Goal: Obtain resource: Download file/media

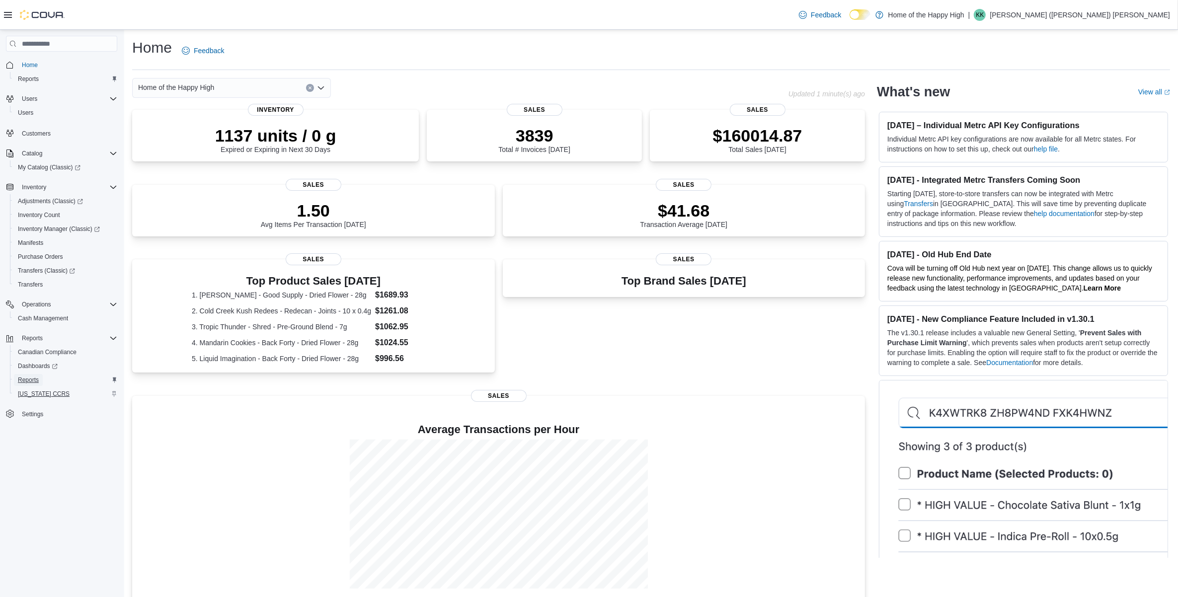
drag, startPoint x: 16, startPoint y: 373, endPoint x: 14, endPoint y: 391, distance: 18.5
click at [16, 374] on link "Reports" at bounding box center [28, 380] width 29 height 12
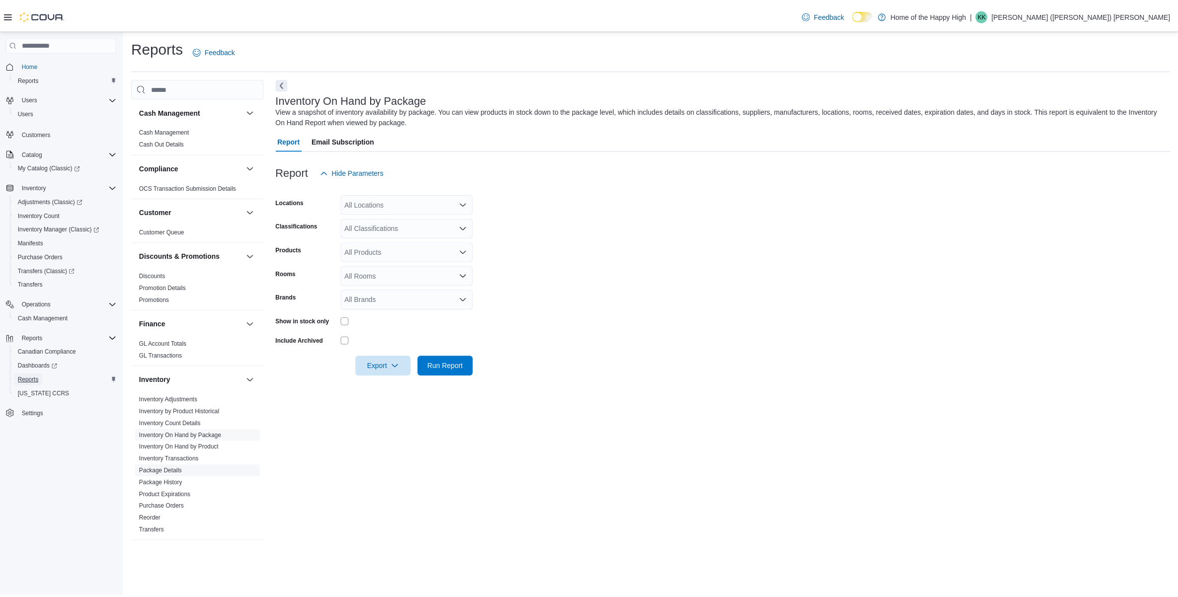
scroll to position [248, 0]
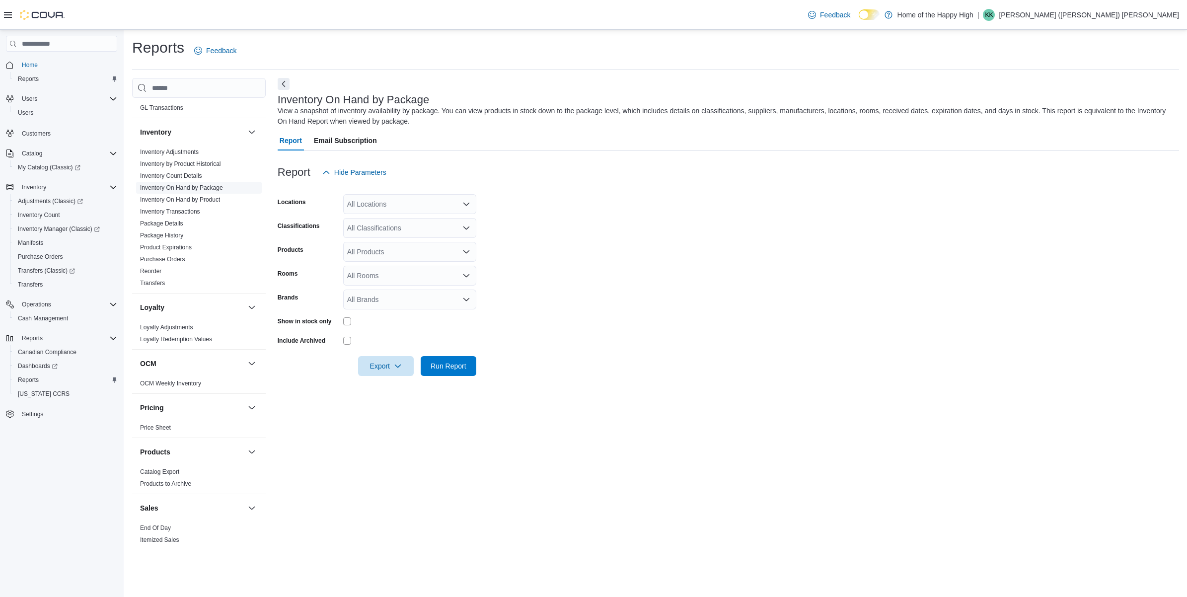
drag, startPoint x: 212, startPoint y: 188, endPoint x: 240, endPoint y: 188, distance: 27.8
click at [212, 188] on link "Inventory On Hand by Package" at bounding box center [181, 187] width 83 height 7
click at [417, 211] on div "All Locations" at bounding box center [409, 204] width 133 height 20
type input "****"
click at [417, 254] on span "[GEOGRAPHIC_DATA] - [GEOGRAPHIC_DATA] - Fire & Flower" at bounding box center [483, 250] width 199 height 10
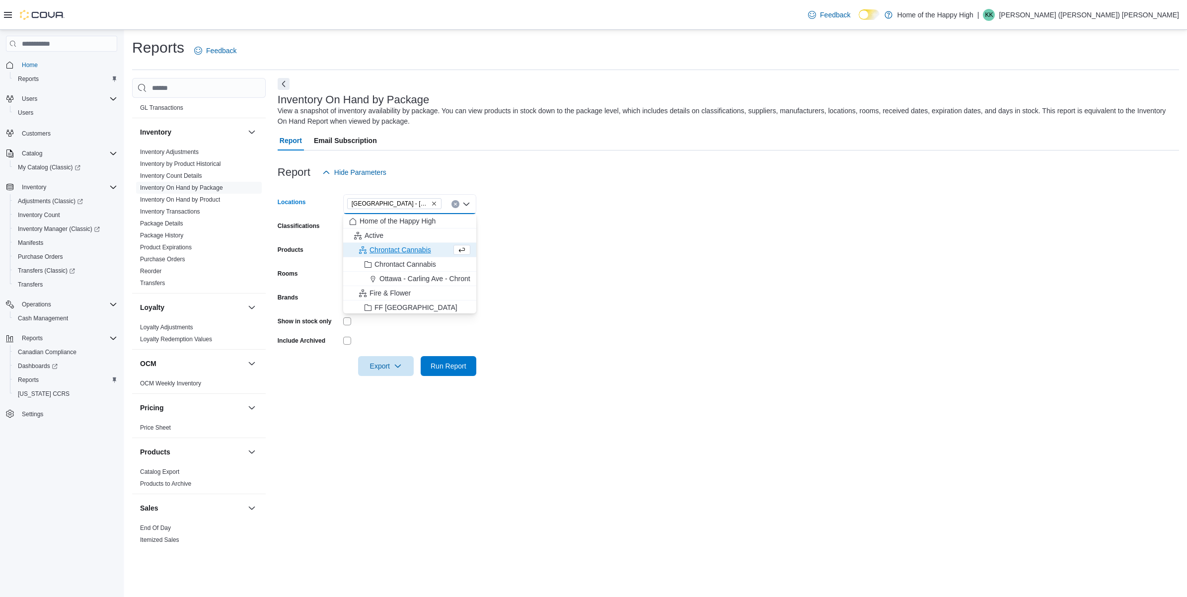
drag, startPoint x: 598, startPoint y: 297, endPoint x: 414, endPoint y: 297, distance: 184.8
click at [595, 298] on form "Locations [GEOGRAPHIC_DATA] - [GEOGRAPHIC_DATA] - Fire & Flower Combo box. Sele…" at bounding box center [728, 279] width 901 height 194
click at [388, 269] on div "All Rooms" at bounding box center [409, 276] width 133 height 20
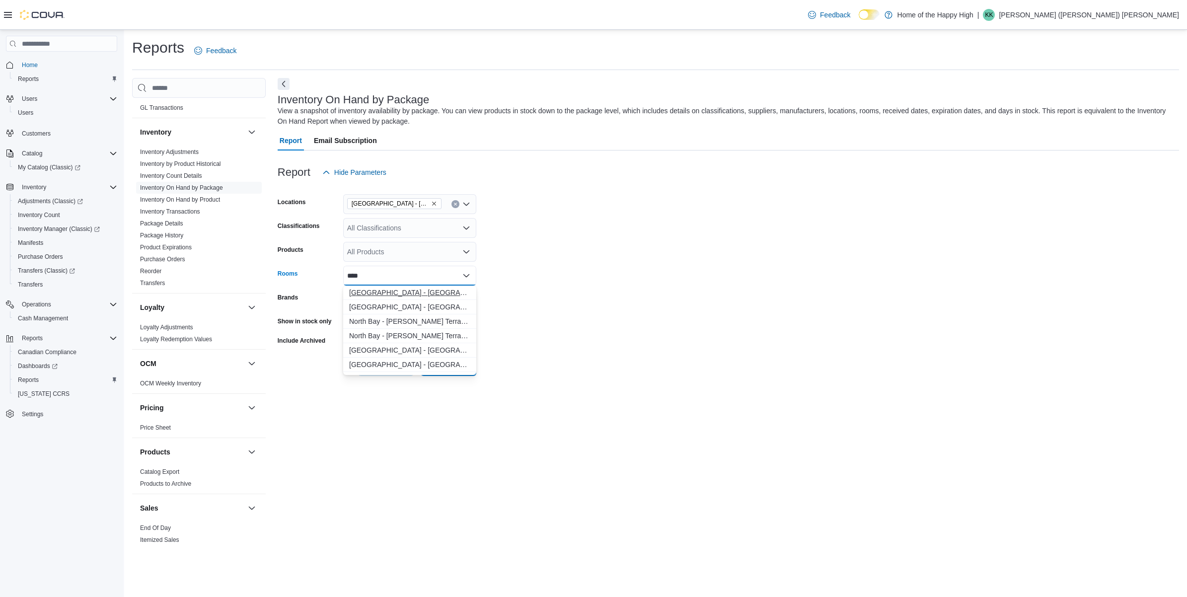
type input "****"
click at [410, 298] on button "[GEOGRAPHIC_DATA] - [GEOGRAPHIC_DATA] - Fire & Flower - Non-Sellable" at bounding box center [409, 293] width 133 height 14
type input "****"
click at [418, 304] on span "[GEOGRAPHIC_DATA] - [GEOGRAPHIC_DATA] - Fire & Flower - Sellable" at bounding box center [409, 307] width 121 height 10
click at [641, 323] on form "Locations [GEOGRAPHIC_DATA] - [GEOGRAPHIC_DATA] - Fire & Flower Classifications…" at bounding box center [728, 279] width 901 height 194
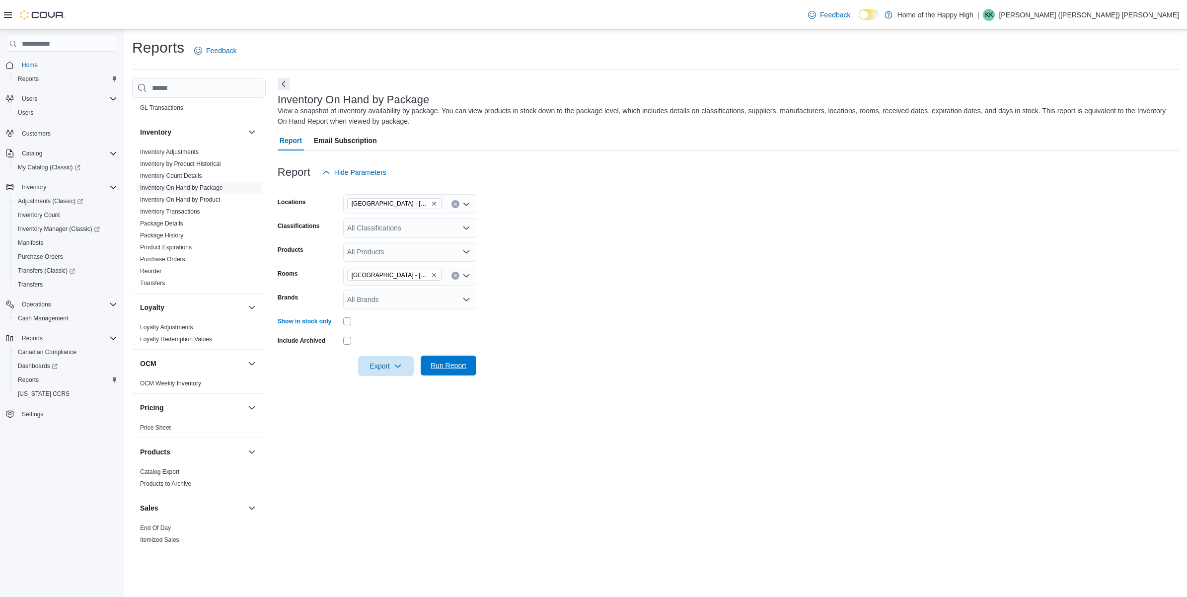
click at [436, 359] on span "Run Report" at bounding box center [449, 366] width 44 height 20
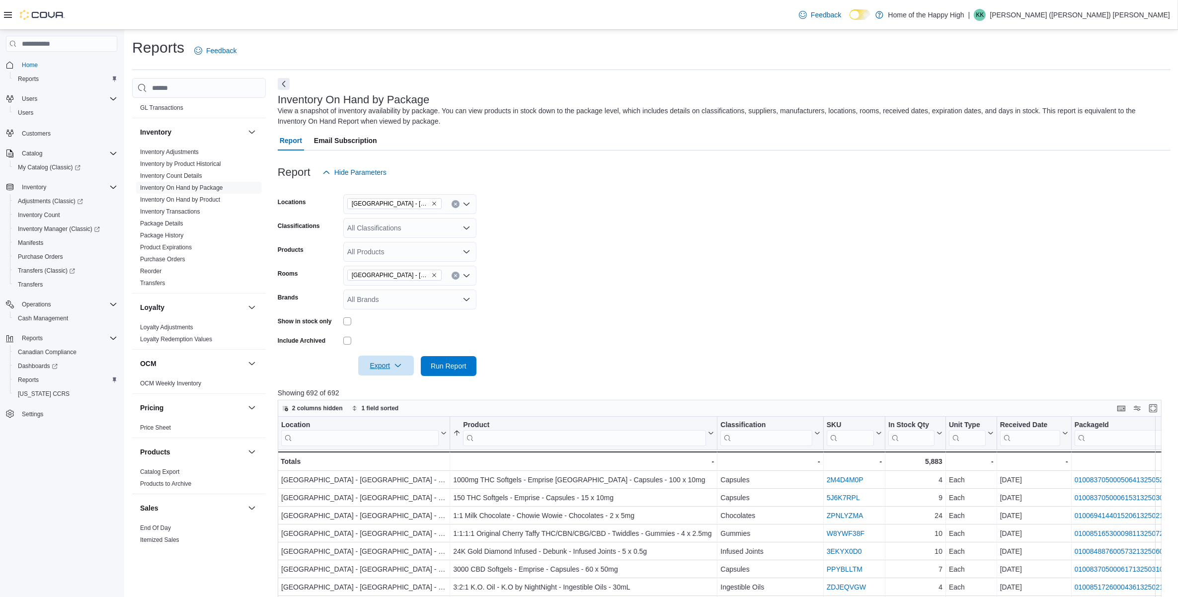
click at [391, 364] on span "Export" at bounding box center [386, 366] width 44 height 20
click at [395, 386] on span "Export to Excel" at bounding box center [387, 386] width 45 height 8
click at [433, 274] on icon "Remove North Battleford - Elkadri Plaza - Fire & Flower - Sellable from selecti…" at bounding box center [434, 275] width 6 height 6
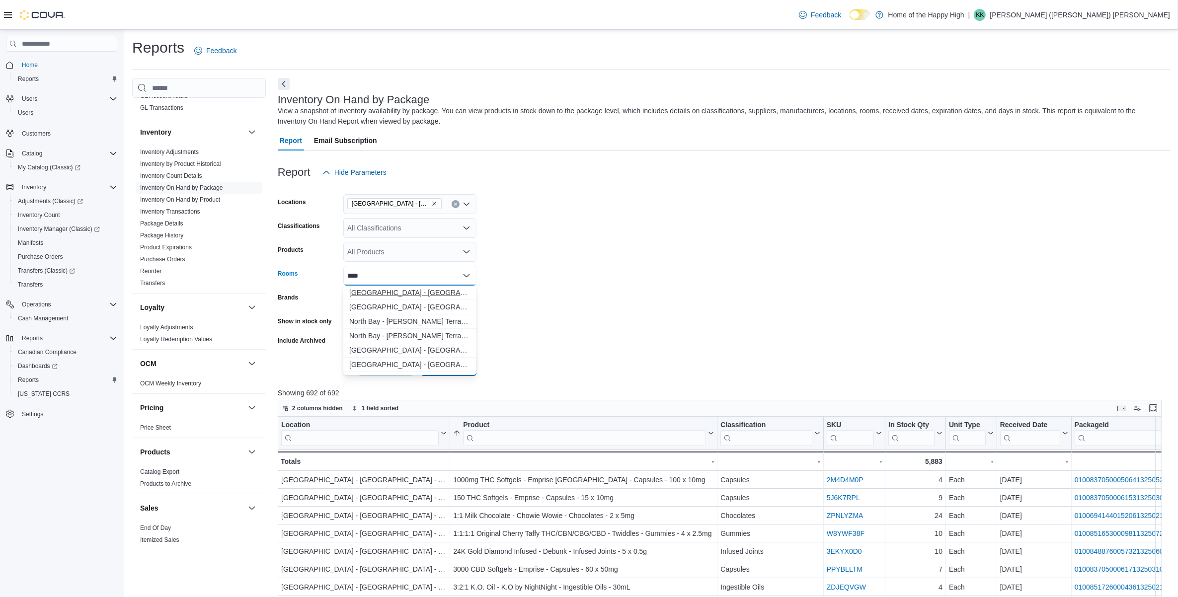
type input "****"
click at [431, 289] on span "[GEOGRAPHIC_DATA] - [GEOGRAPHIC_DATA] - Fire & Flower - Non-Sellable" at bounding box center [409, 293] width 121 height 10
drag, startPoint x: 594, startPoint y: 333, endPoint x: 467, endPoint y: 358, distance: 128.7
click at [587, 333] on form "Locations [GEOGRAPHIC_DATA] - [GEOGRAPHIC_DATA] - Fire & Flower Classifications…" at bounding box center [724, 279] width 893 height 194
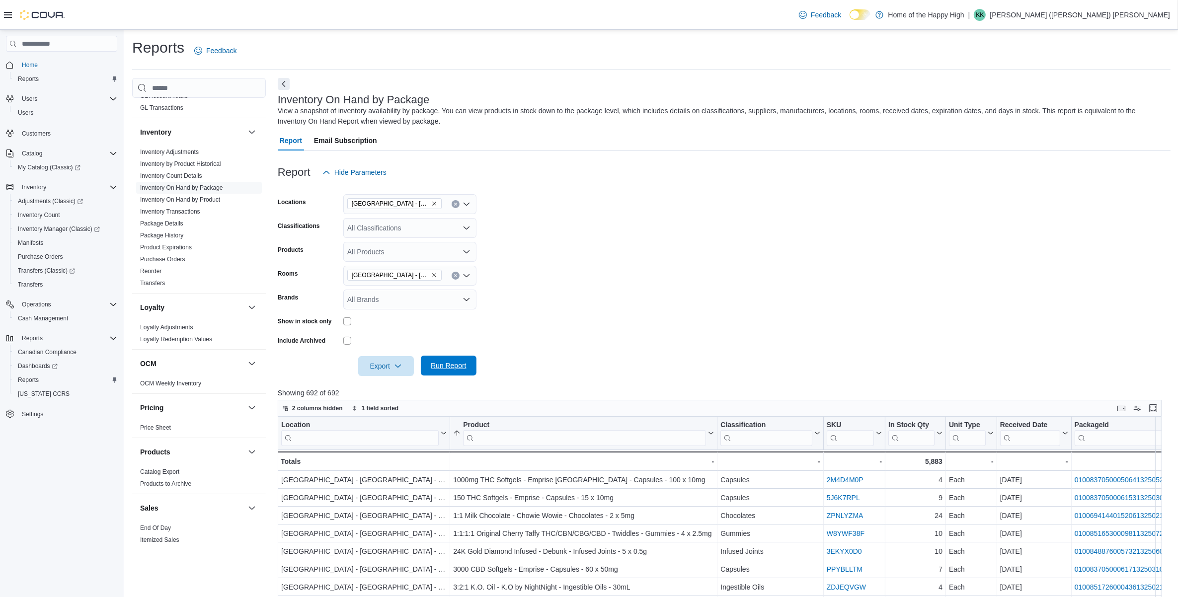
click at [460, 361] on span "Run Report" at bounding box center [449, 366] width 44 height 20
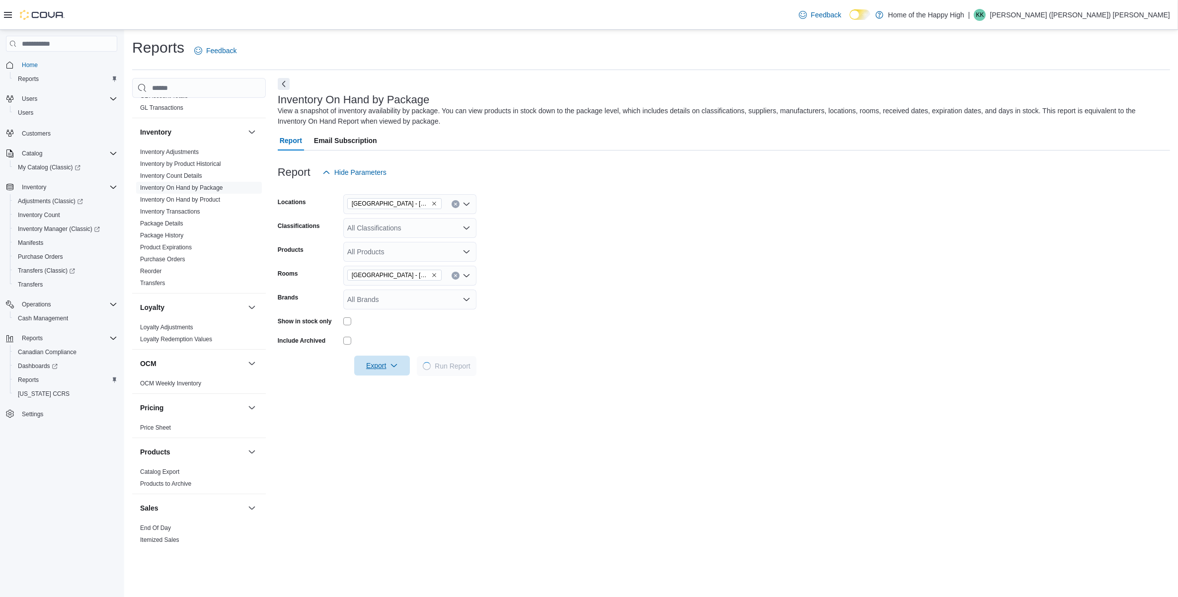
click at [380, 357] on span "Export" at bounding box center [382, 366] width 44 height 20
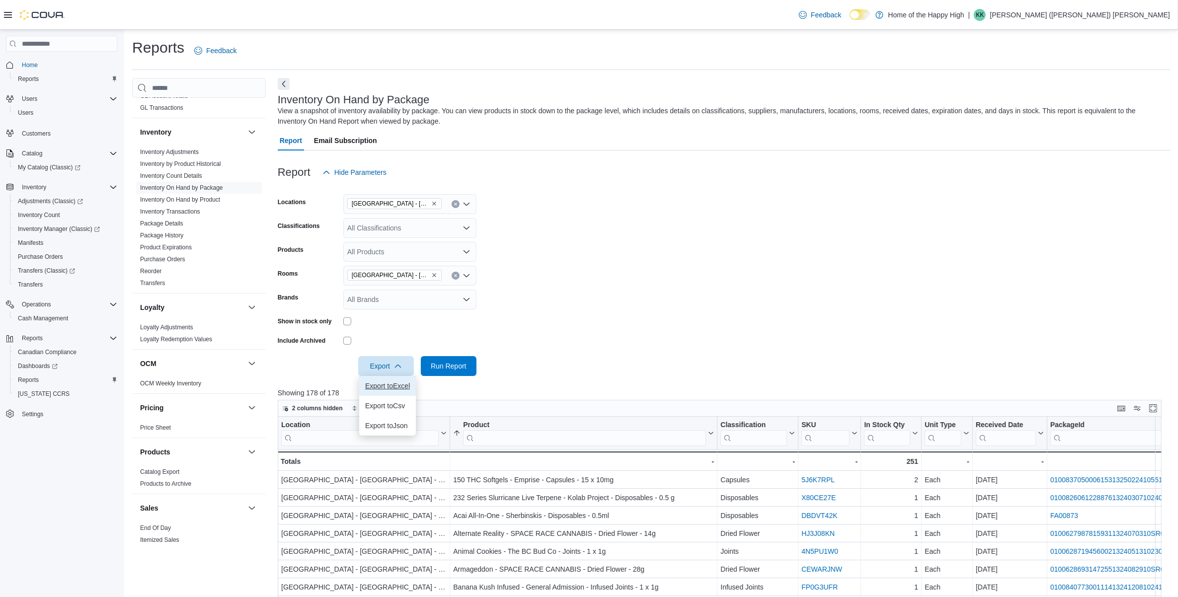
click at [393, 390] on button "Export to Excel" at bounding box center [387, 386] width 57 height 20
